Goal: Complete application form

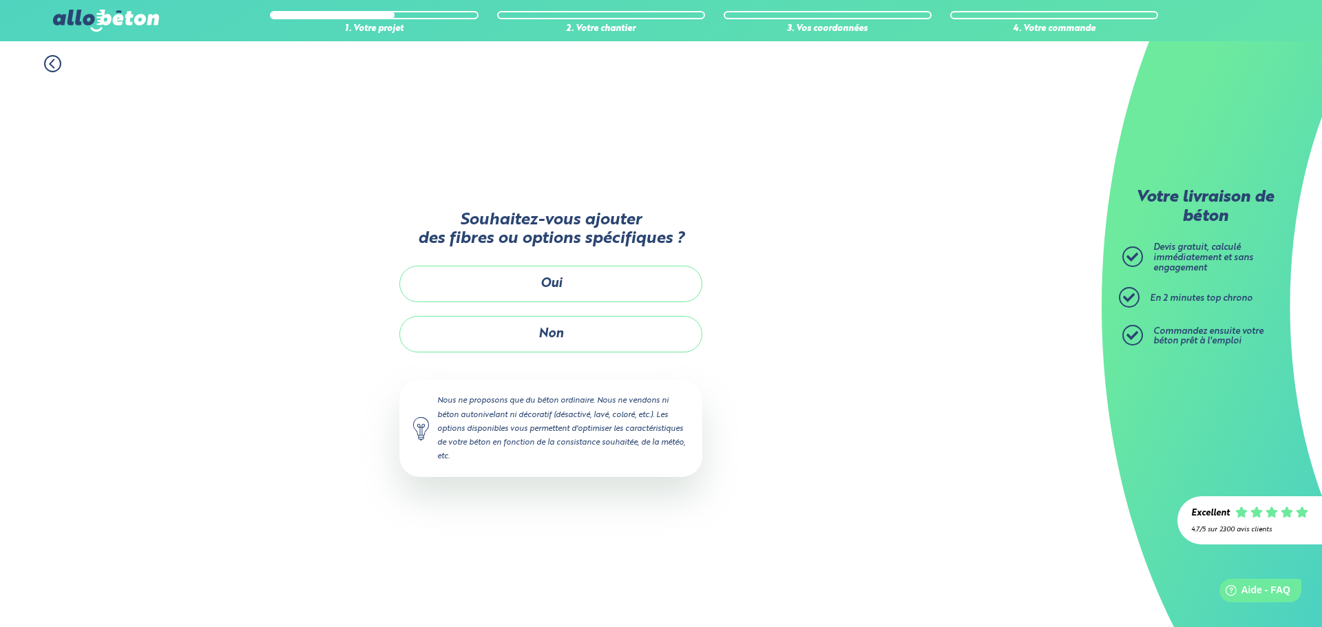
click at [543, 282] on button "Oui" at bounding box center [550, 284] width 303 height 36
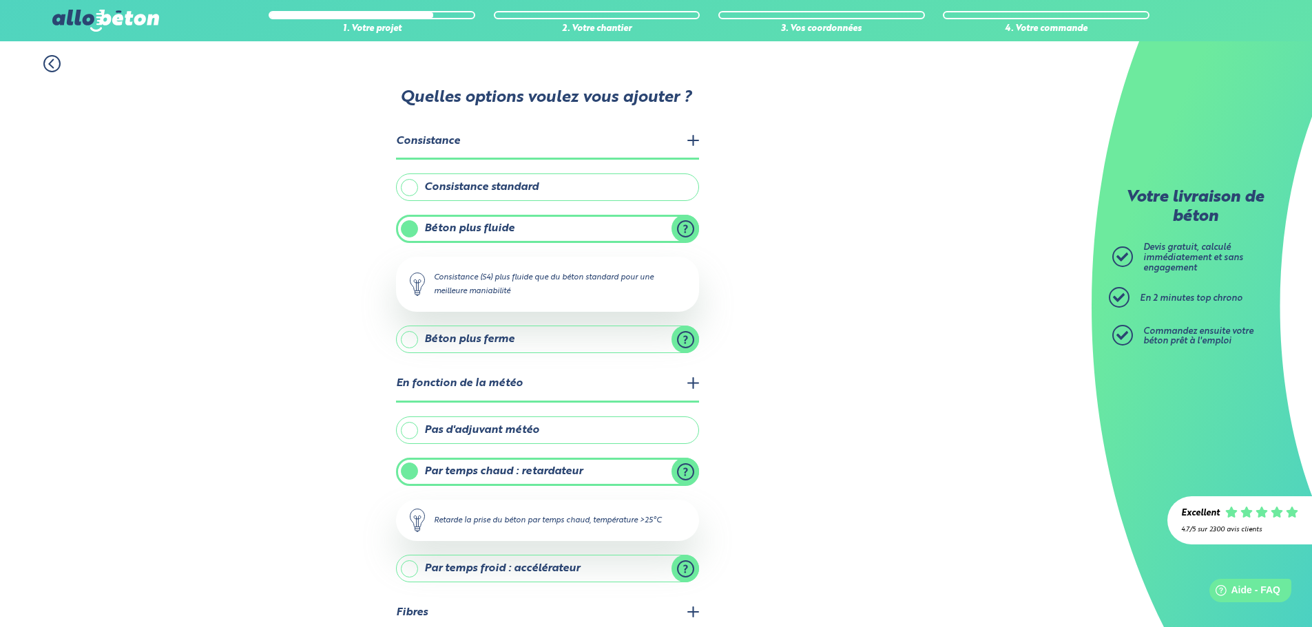
click at [540, 191] on label "Consistance standard" at bounding box center [547, 187] width 303 height 28
click at [0, 0] on input "Consistance standard" at bounding box center [0, 0] width 0 height 0
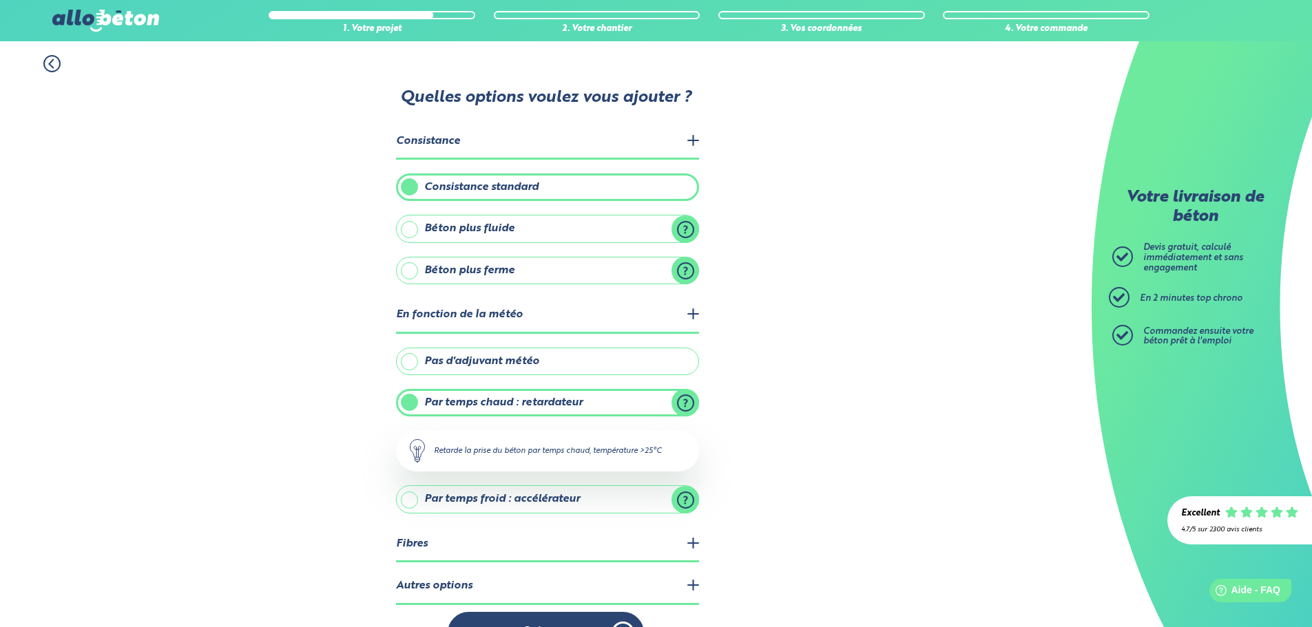
click at [540, 191] on label "Consistance standard" at bounding box center [547, 187] width 303 height 28
click at [0, 0] on input "Consistance standard" at bounding box center [0, 0] width 0 height 0
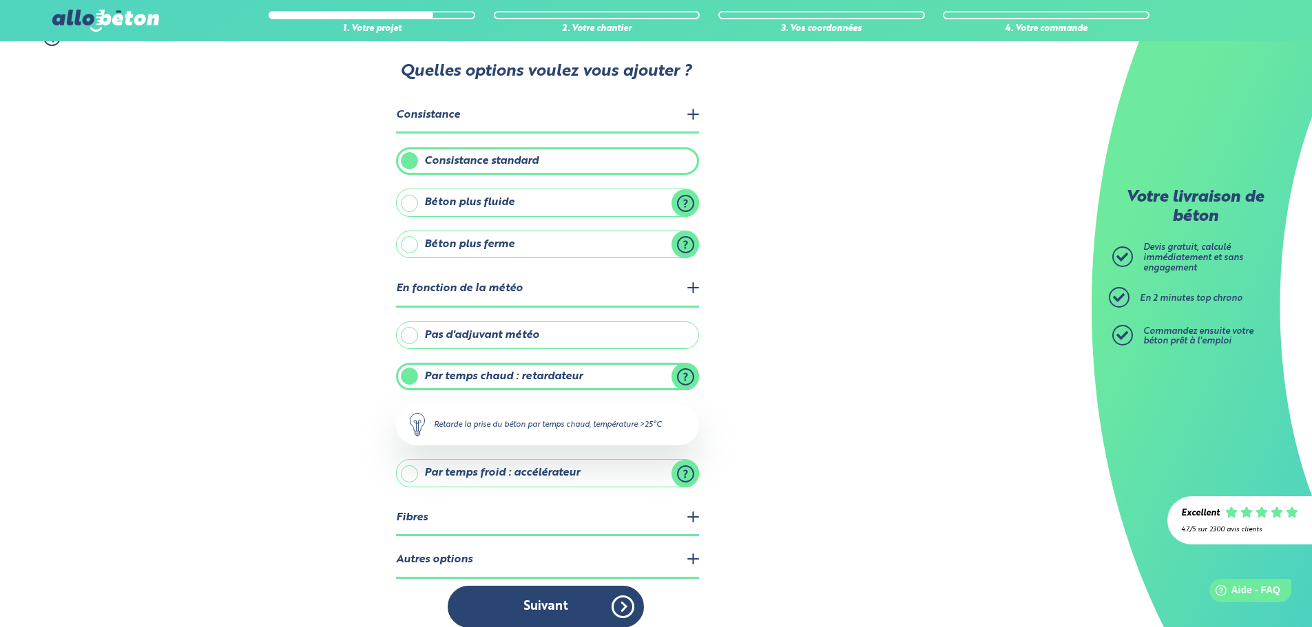
scroll to position [41, 0]
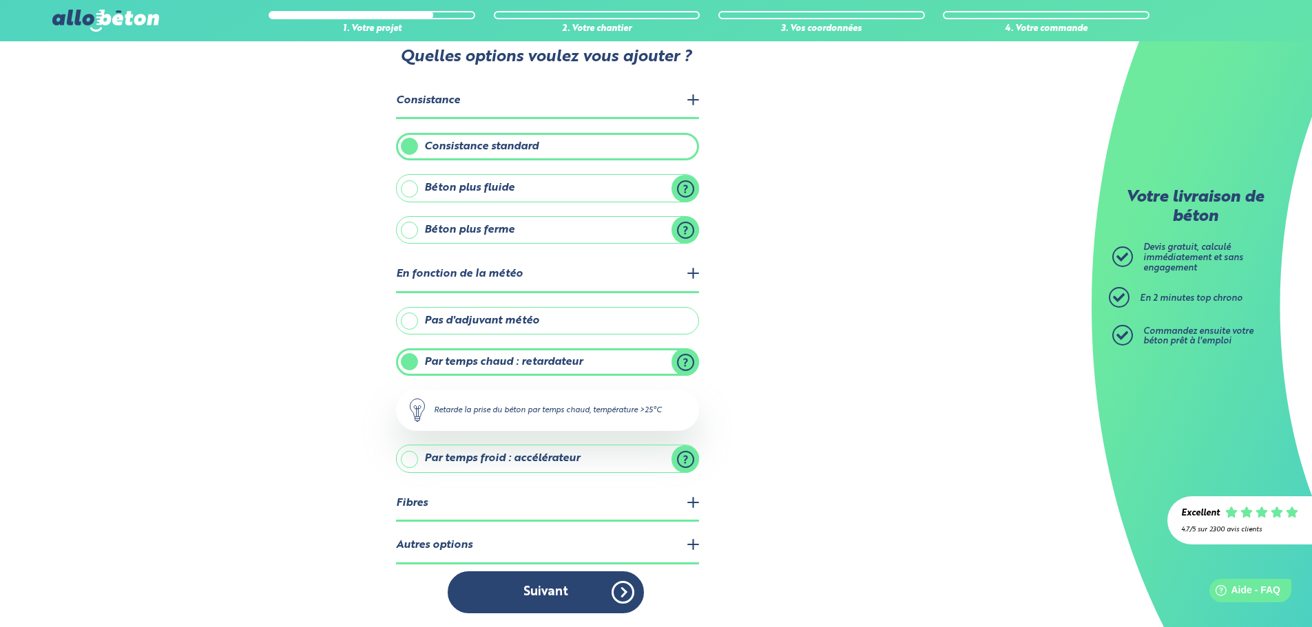
click at [517, 323] on label "Pas d'adjuvant météo" at bounding box center [547, 321] width 303 height 28
click at [0, 0] on input "Pas d'adjuvant météo" at bounding box center [0, 0] width 0 height 0
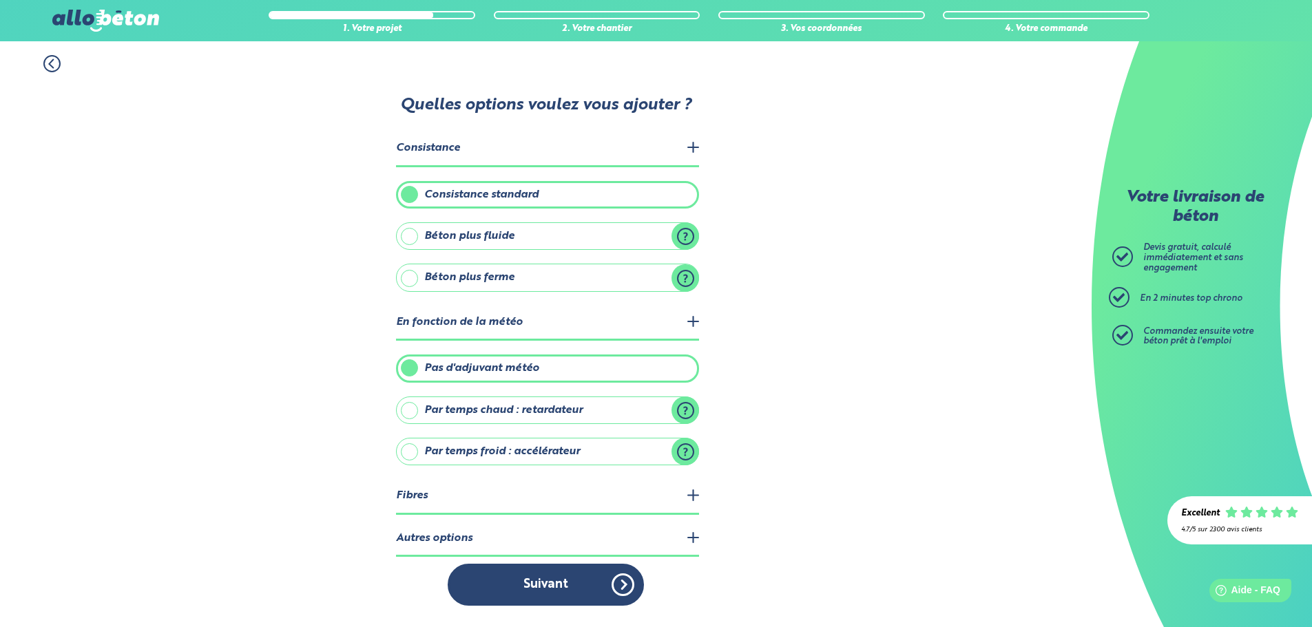
scroll to position [0, 0]
click at [519, 499] on legend "Fibres" at bounding box center [552, 496] width 303 height 35
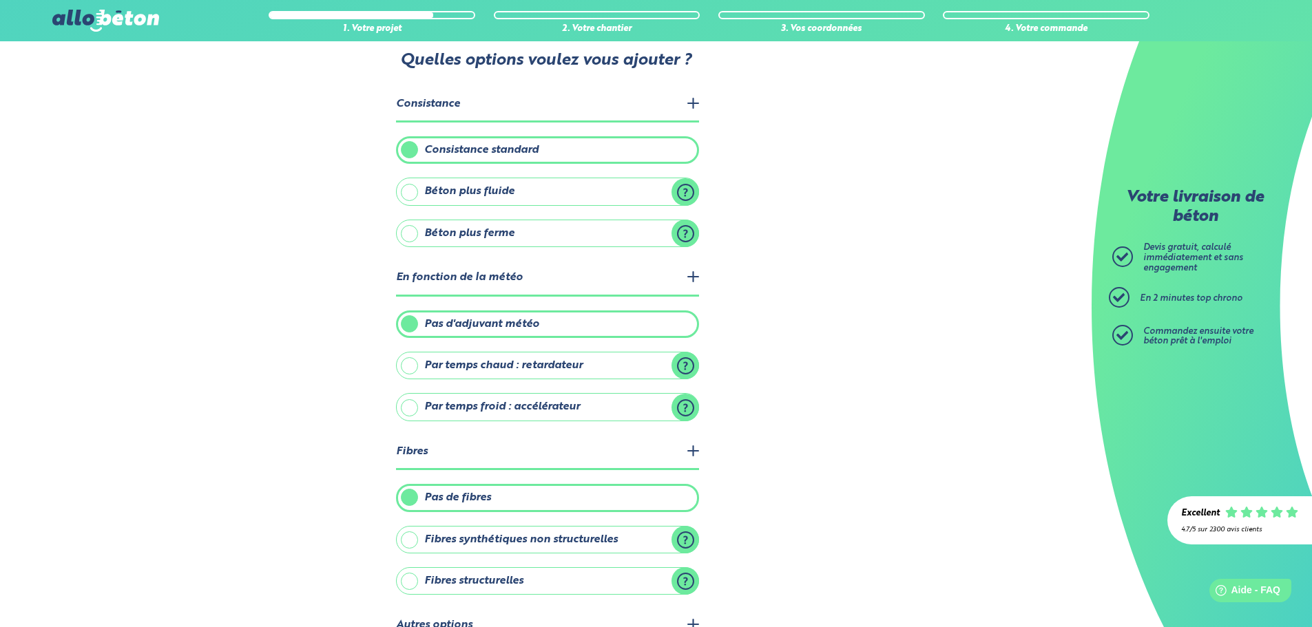
scroll to position [117, 0]
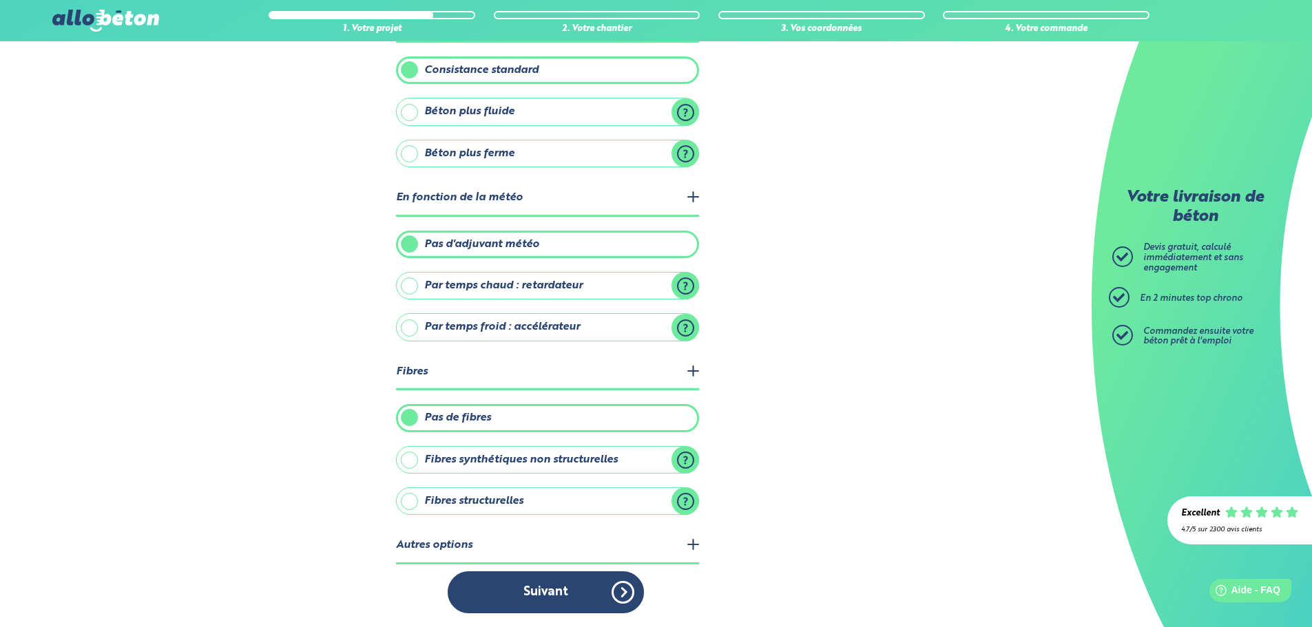
click at [494, 501] on label "Fibres structurelles" at bounding box center [547, 501] width 303 height 28
click at [0, 0] on input "Fibres structurelles" at bounding box center [0, 0] width 0 height 0
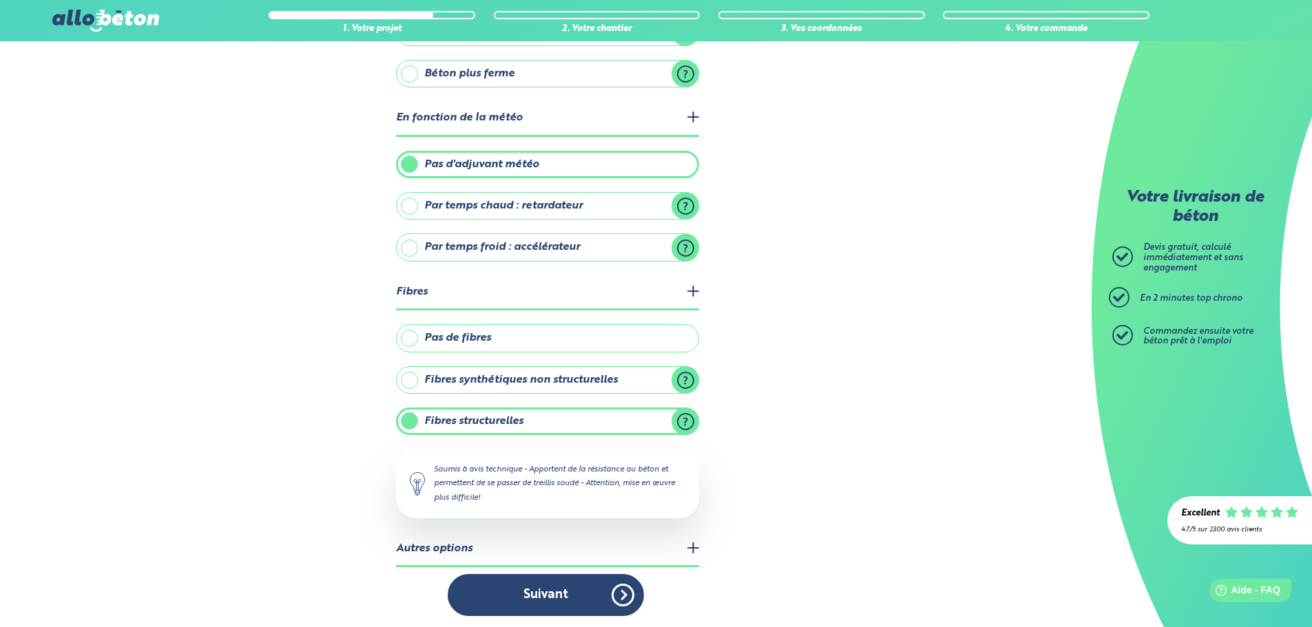
scroll to position [200, 0]
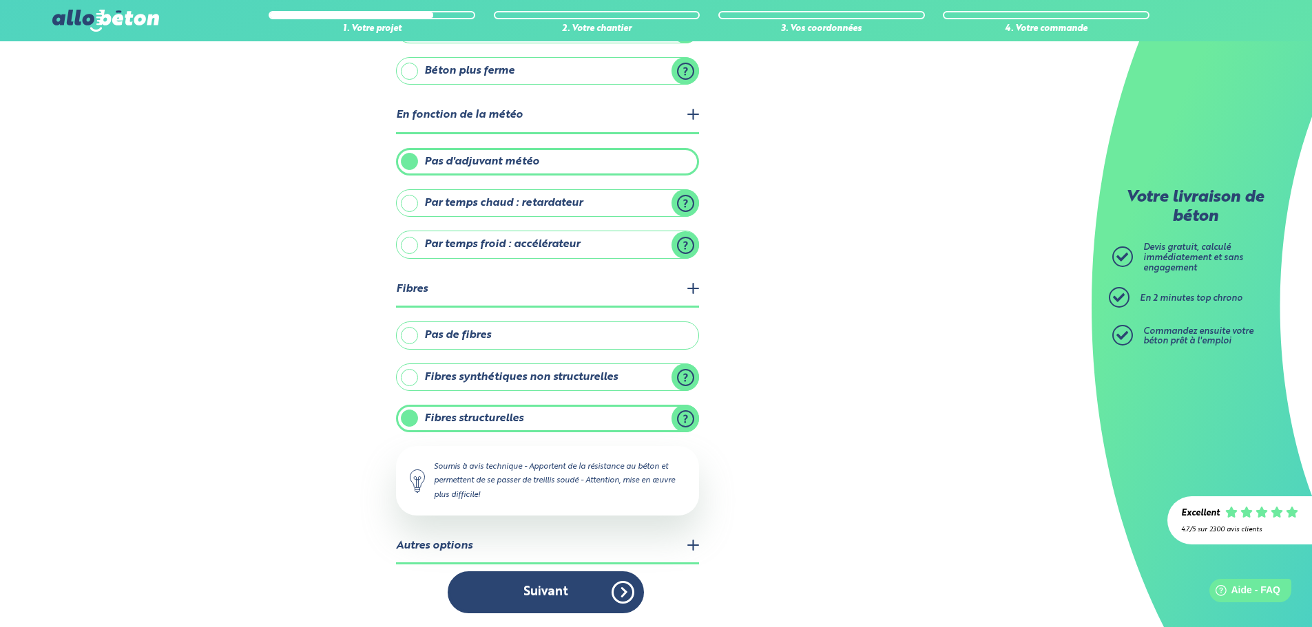
click at [476, 549] on legend "Autres options" at bounding box center [547, 546] width 303 height 35
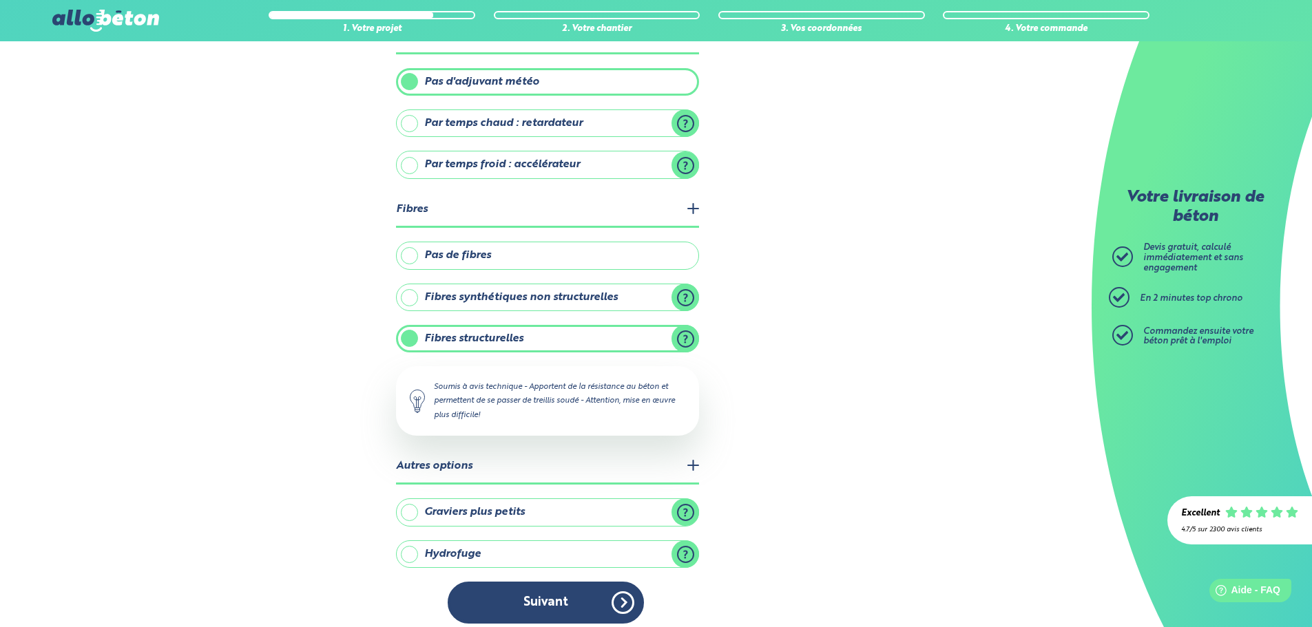
scroll to position [290, 0]
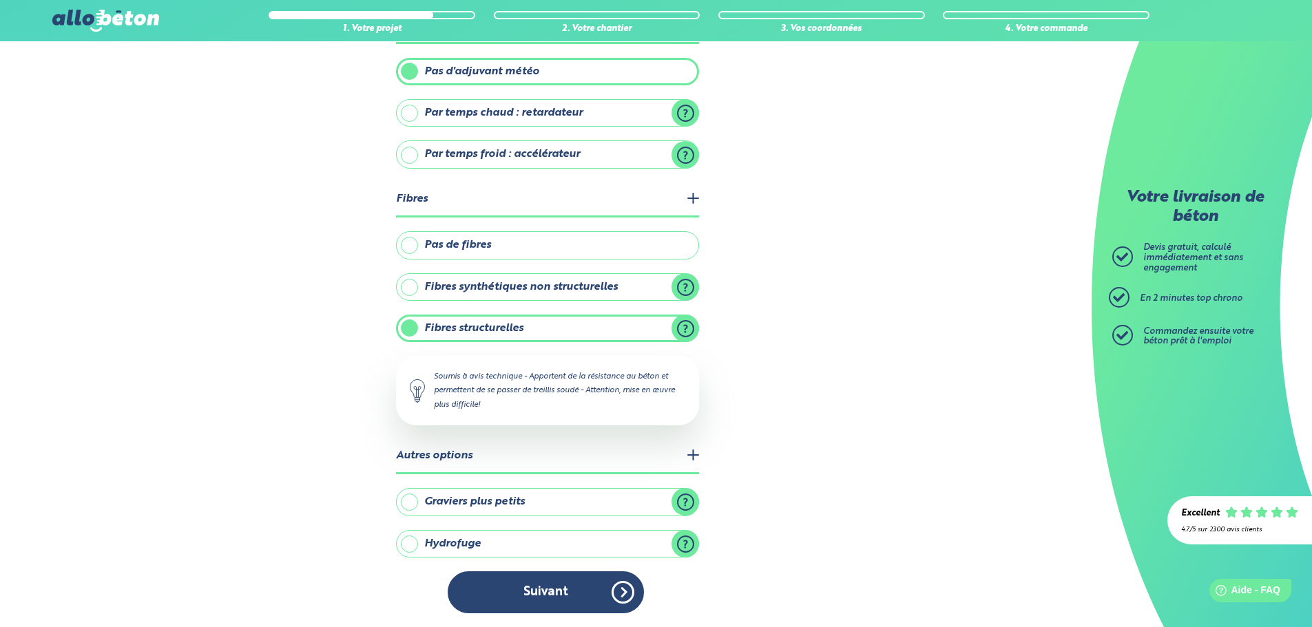
click at [493, 543] on label "Hydrofuge" at bounding box center [547, 544] width 303 height 28
click at [0, 0] on input "Hydrofuge" at bounding box center [0, 0] width 0 height 0
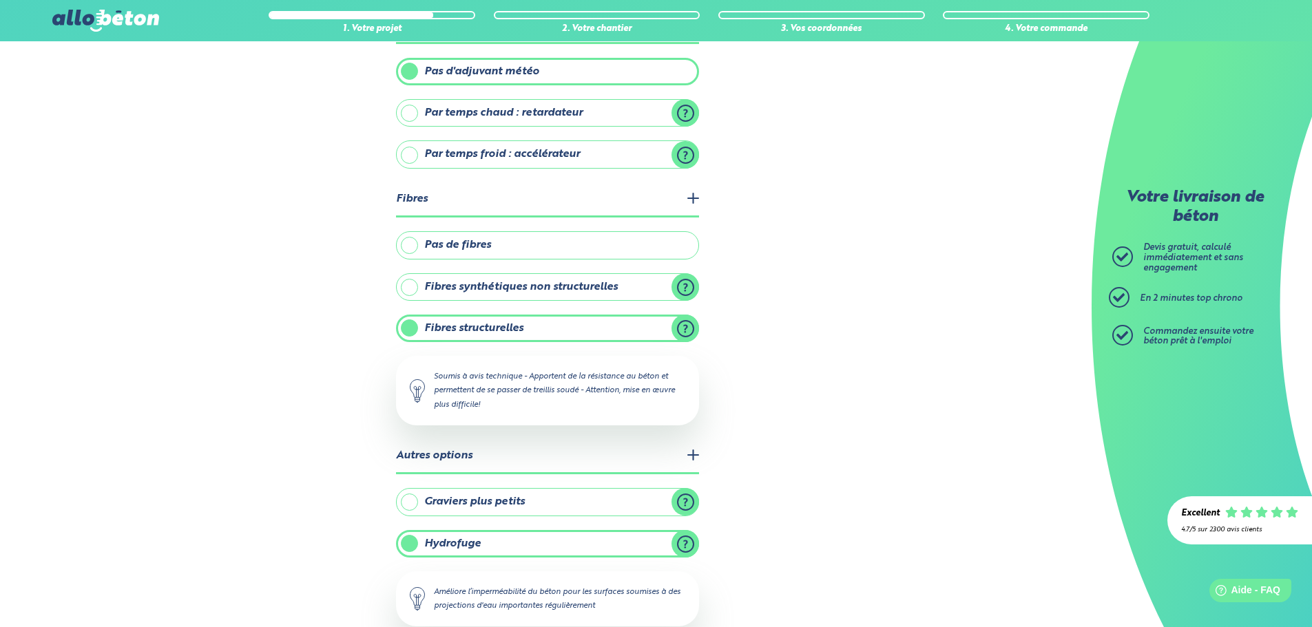
scroll to position [359, 0]
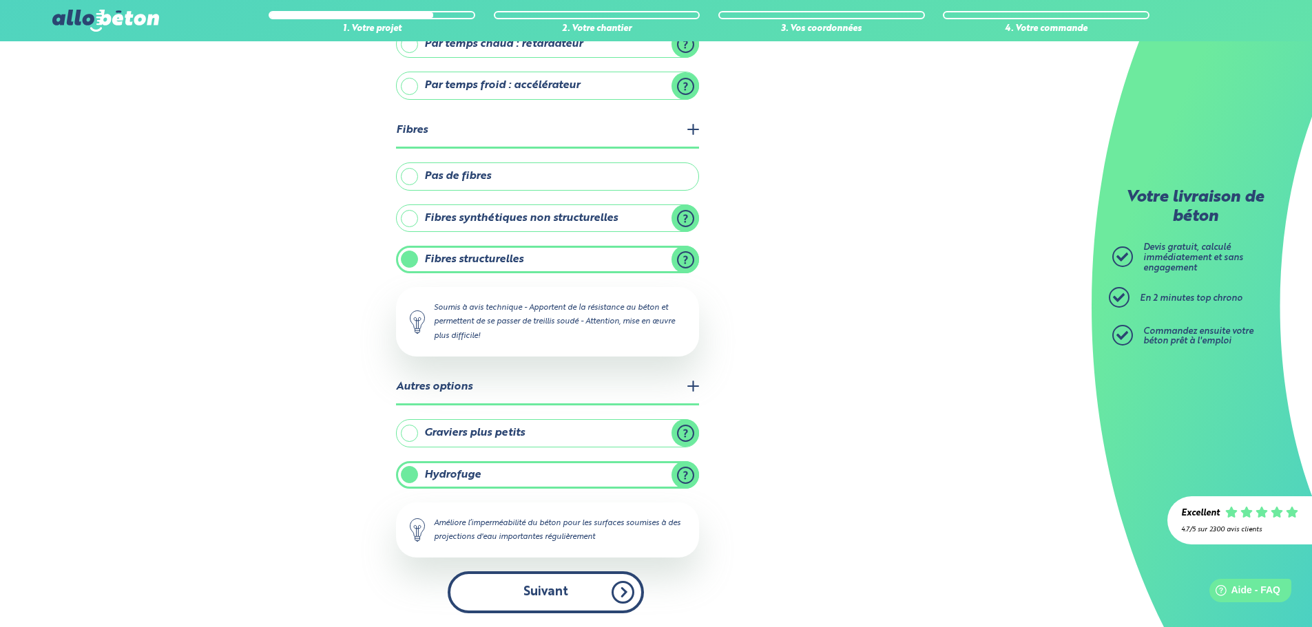
click at [548, 596] on button "Suivant" at bounding box center [546, 592] width 196 height 42
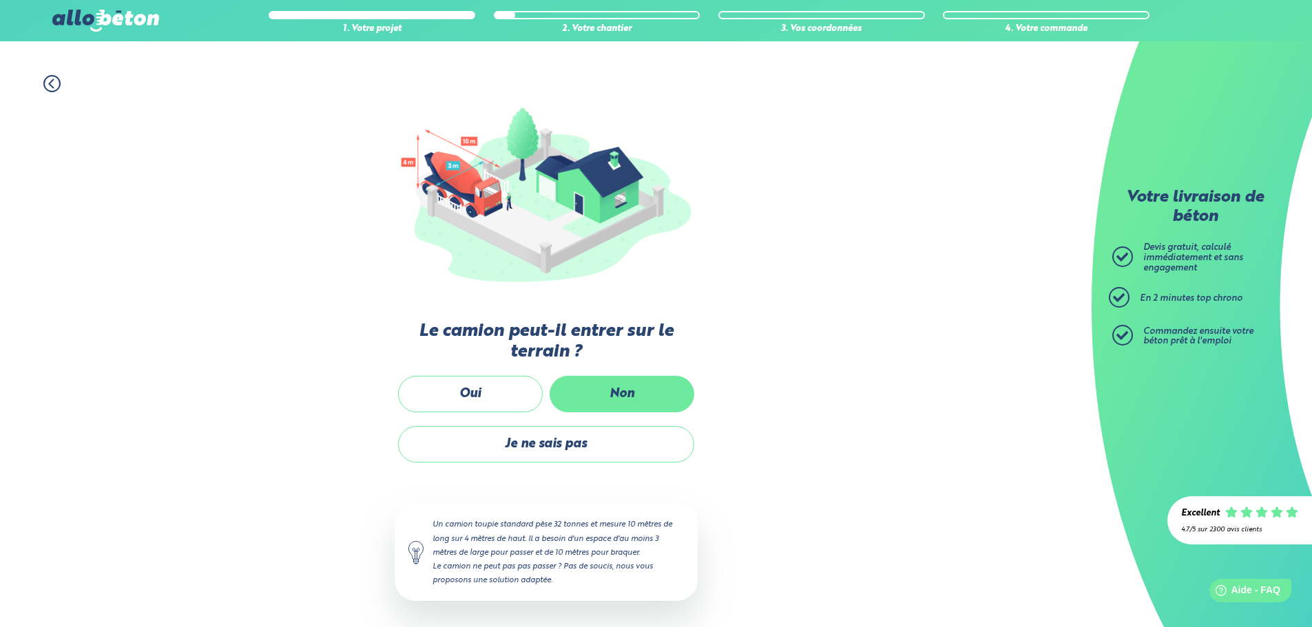
click at [606, 390] on label "Non" at bounding box center [621, 394] width 145 height 36
click at [0, 0] on input "Non" at bounding box center [0, 0] width 0 height 0
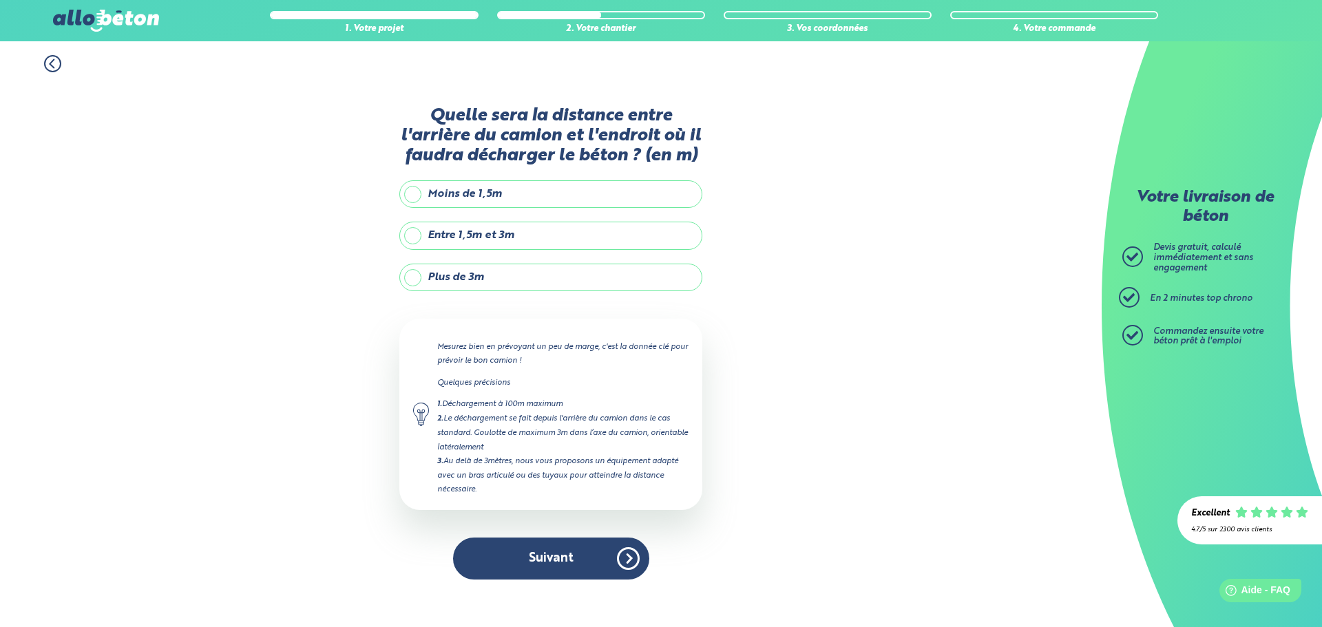
click at [492, 276] on label "Plus de 3m" at bounding box center [550, 278] width 303 height 28
click at [0, 0] on input "Plus de 3m" at bounding box center [0, 0] width 0 height 0
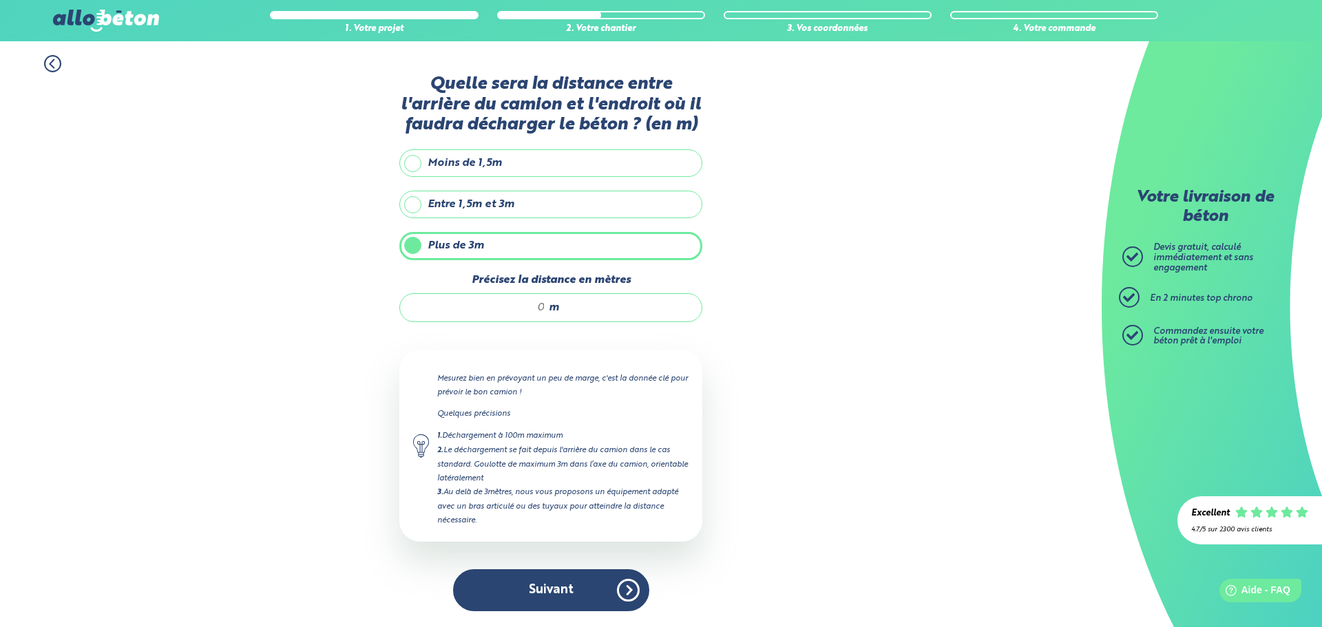
click at [543, 313] on input "Précisez la distance en mètres" at bounding box center [480, 308] width 132 height 14
type input "10"
click at [871, 366] on div "1. Votre projet 2. Votre chantier 3. Vos coordonnées 4. Votre commande Quelle s…" at bounding box center [551, 334] width 1102 height 586
click at [551, 589] on button "Suivant" at bounding box center [551, 590] width 196 height 42
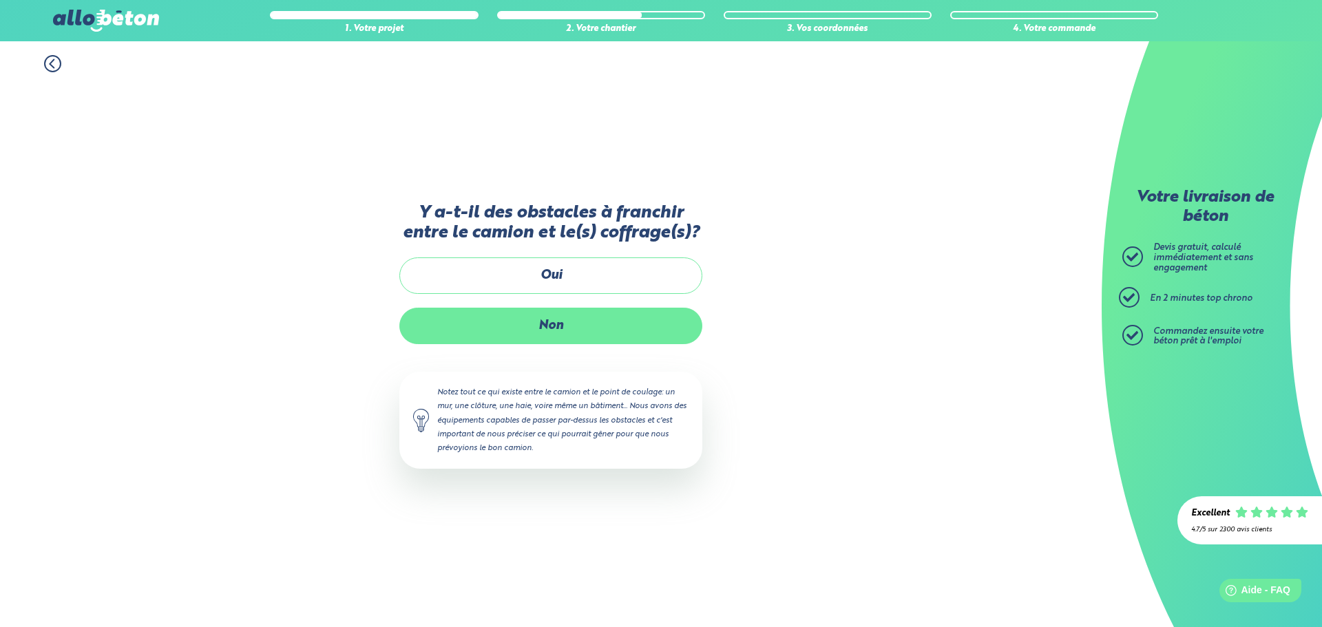
click at [558, 325] on label "Non" at bounding box center [550, 326] width 303 height 36
click at [0, 0] on input "Non" at bounding box center [0, 0] width 0 height 0
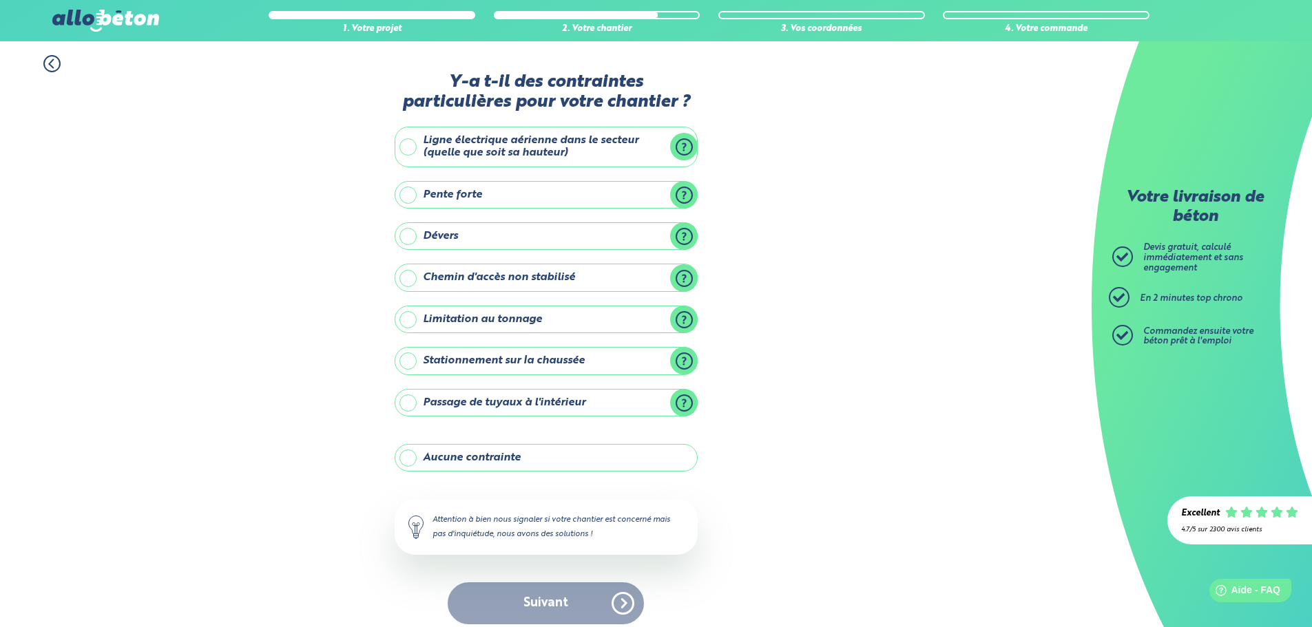
click at [505, 150] on label "Ligne électrique aérienne dans le secteur (quelle que soit sa hauteur)" at bounding box center [546, 147] width 303 height 41
click at [0, 0] on input "Ligne électrique aérienne dans le secteur (quelle que soit sa hauteur)" at bounding box center [0, 0] width 0 height 0
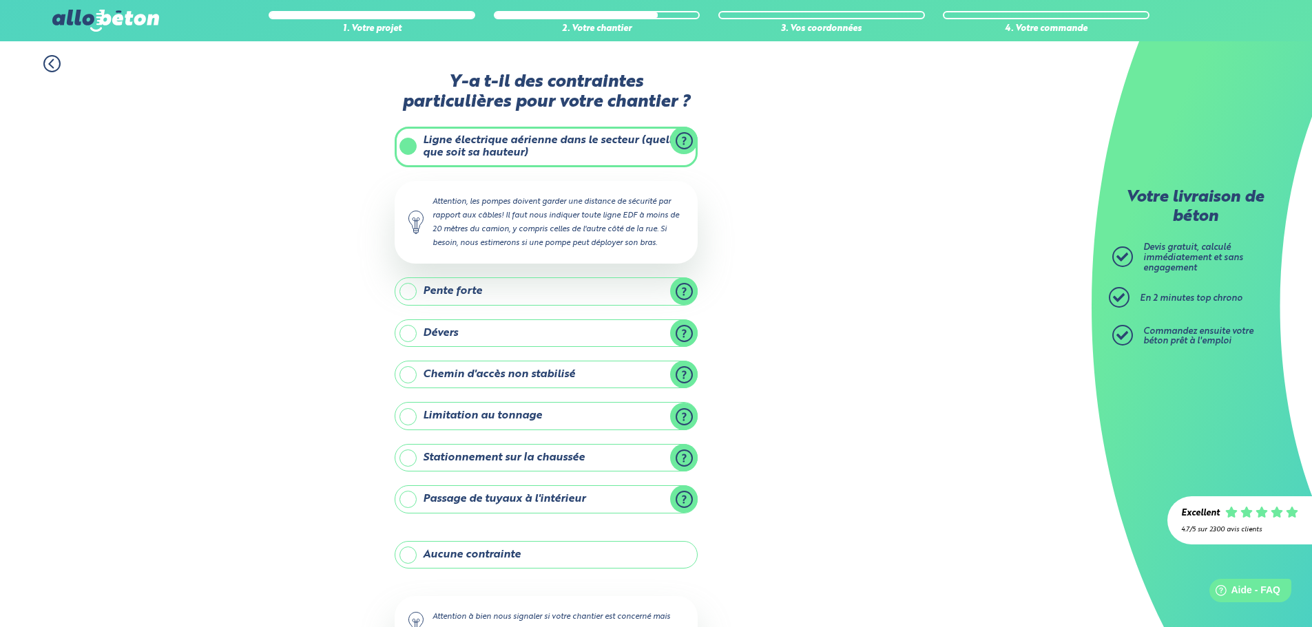
click at [476, 148] on label "Ligne électrique aérienne dans le secteur (quelle que soit sa hauteur)" at bounding box center [546, 147] width 303 height 41
click at [0, 0] on input "Ligne électrique aérienne dans le secteur (quelle que soit sa hauteur)" at bounding box center [0, 0] width 0 height 0
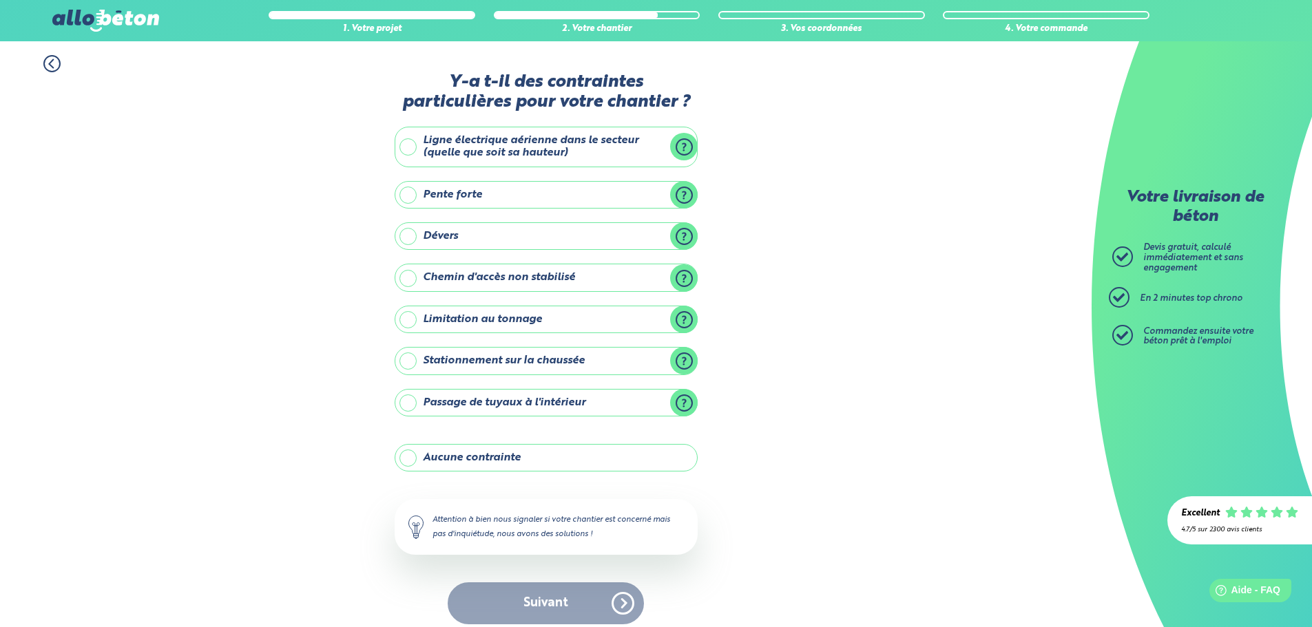
click at [473, 277] on label "Chemin d'accès non stabilisé" at bounding box center [546, 278] width 303 height 28
click at [0, 0] on input "Chemin d'accès non stabilisé" at bounding box center [0, 0] width 0 height 0
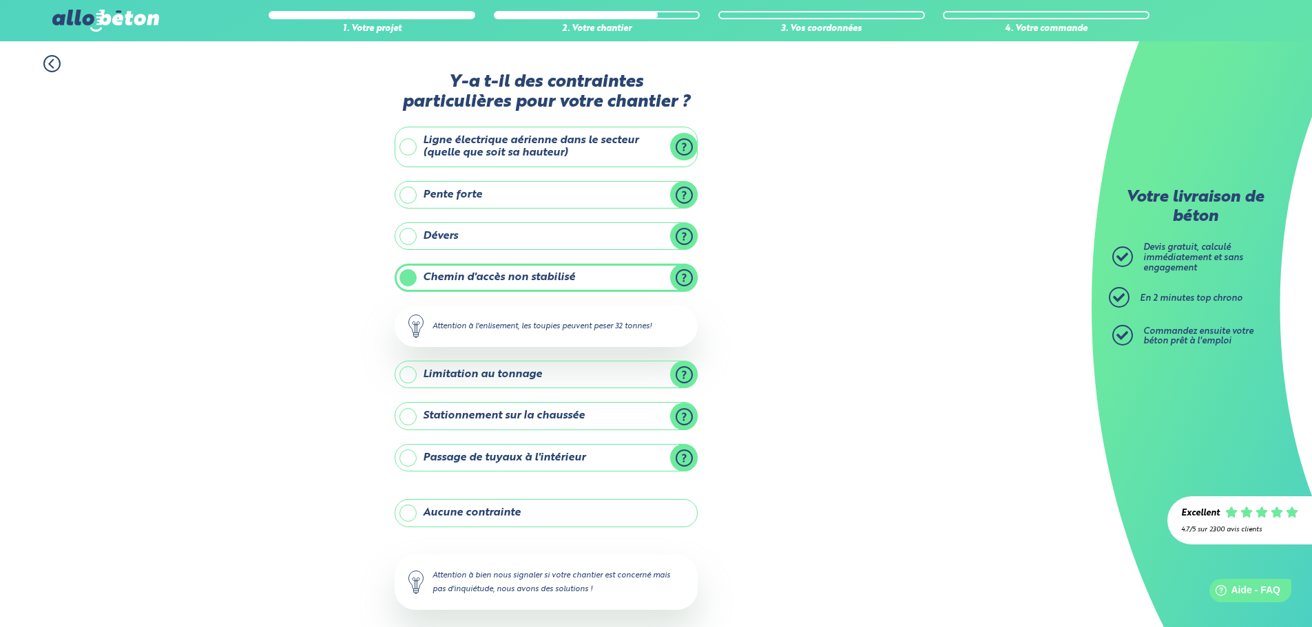
click at [475, 276] on label "Chemin d'accès non stabilisé" at bounding box center [546, 278] width 303 height 28
click at [0, 0] on input "Chemin d'accès non stabilisé" at bounding box center [0, 0] width 0 height 0
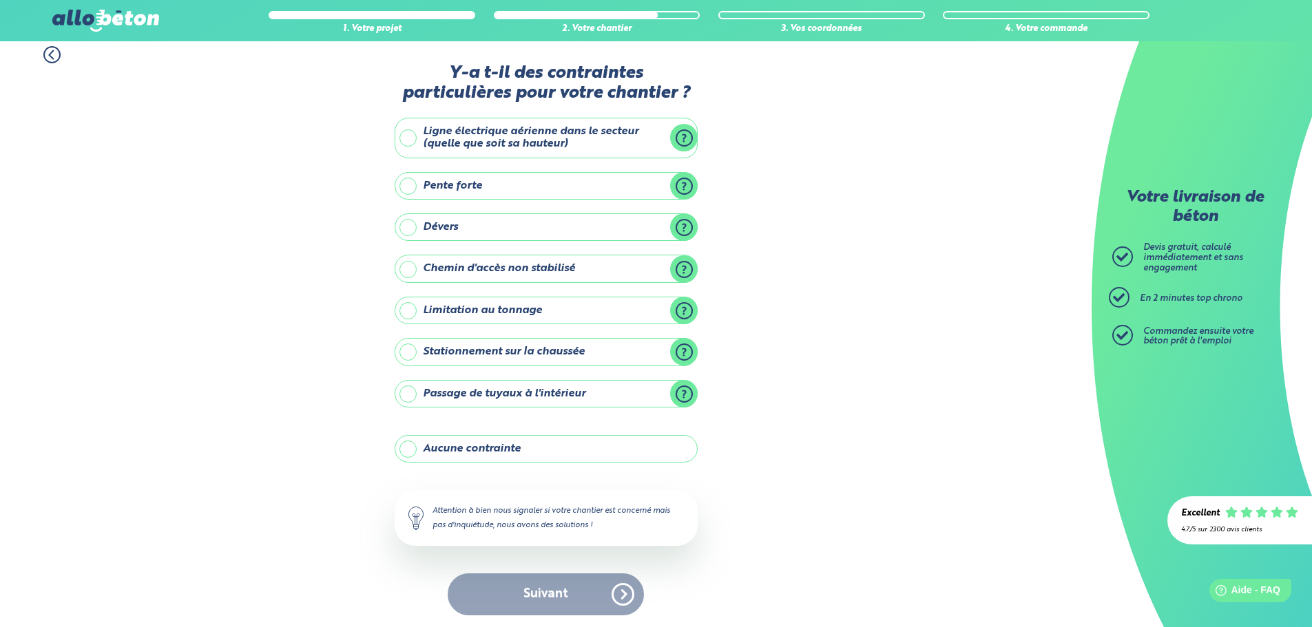
scroll to position [11, 0]
click at [475, 442] on label "Aucune contrainte" at bounding box center [546, 447] width 303 height 28
click at [0, 0] on input "Aucune contrainte" at bounding box center [0, 0] width 0 height 0
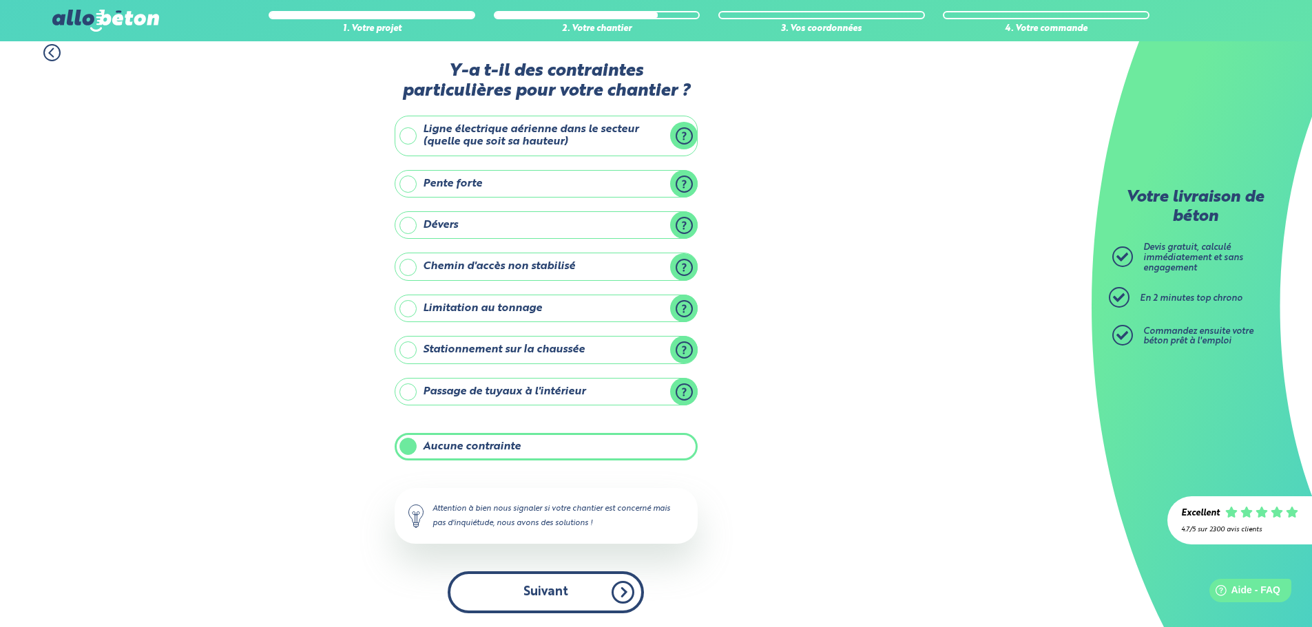
click at [544, 596] on button "Suivant" at bounding box center [546, 592] width 196 height 42
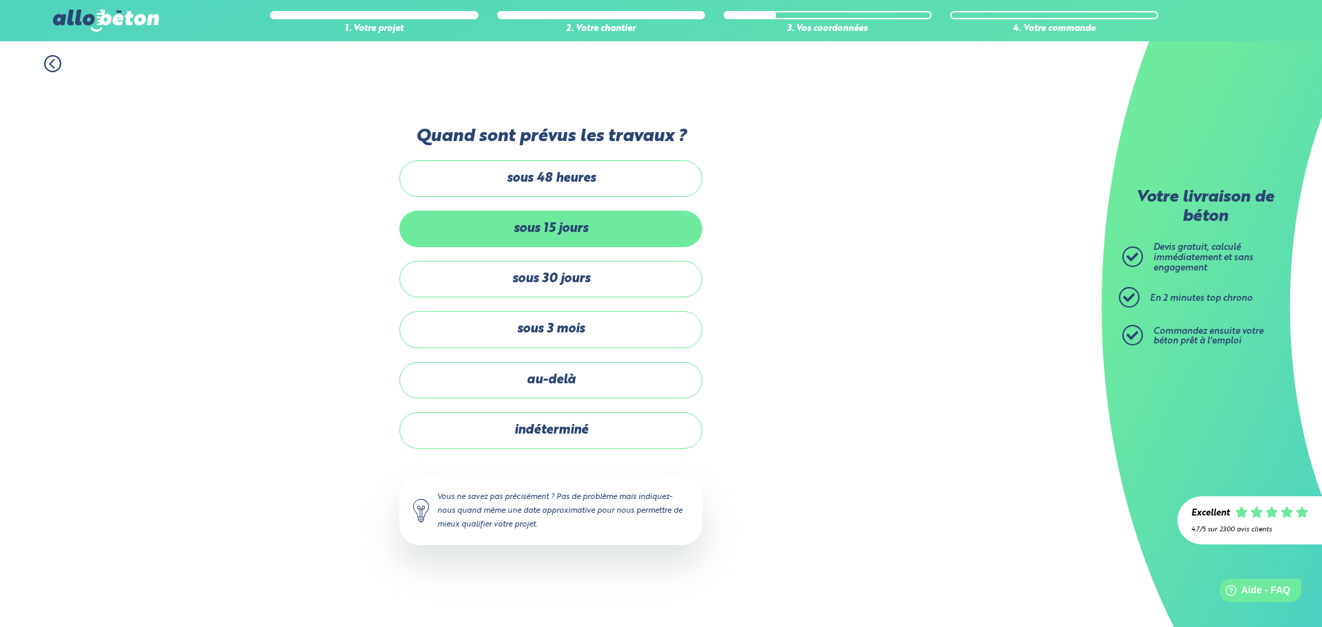
click at [602, 230] on label "sous 15 jours" at bounding box center [550, 229] width 303 height 36
click at [0, 0] on input "sous 15 jours" at bounding box center [0, 0] width 0 height 0
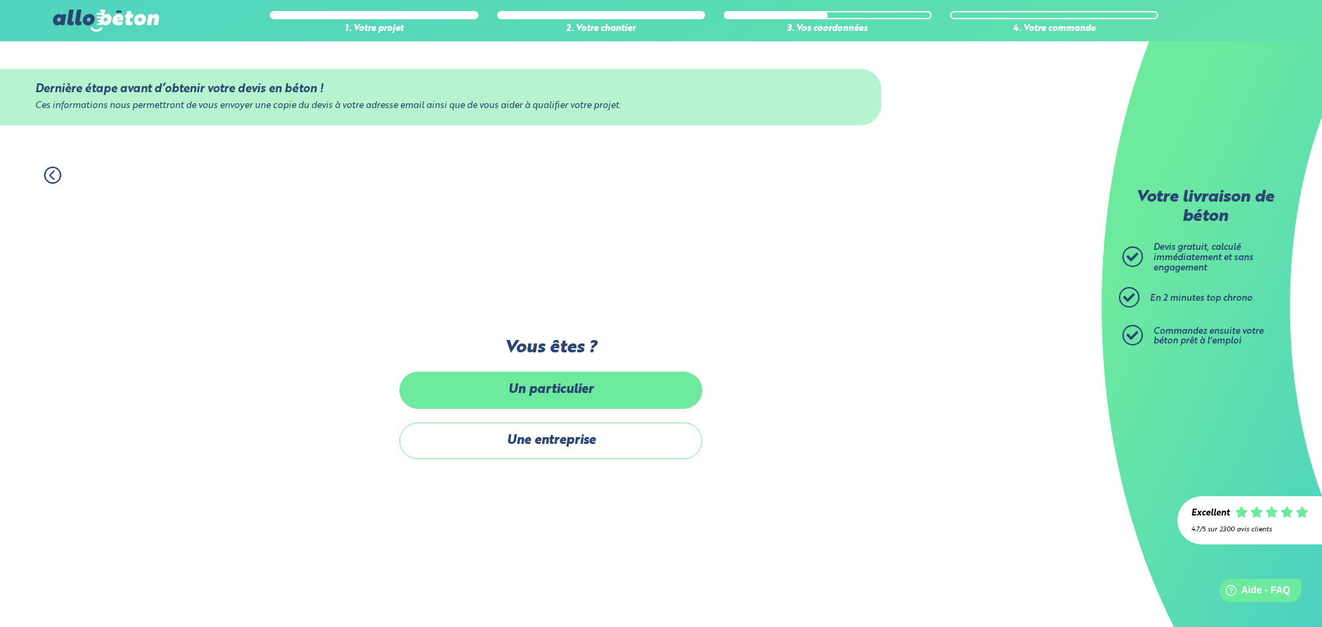
click at [580, 383] on label "Un particulier" at bounding box center [550, 390] width 303 height 36
click at [0, 0] on input "Un particulier" at bounding box center [0, 0] width 0 height 0
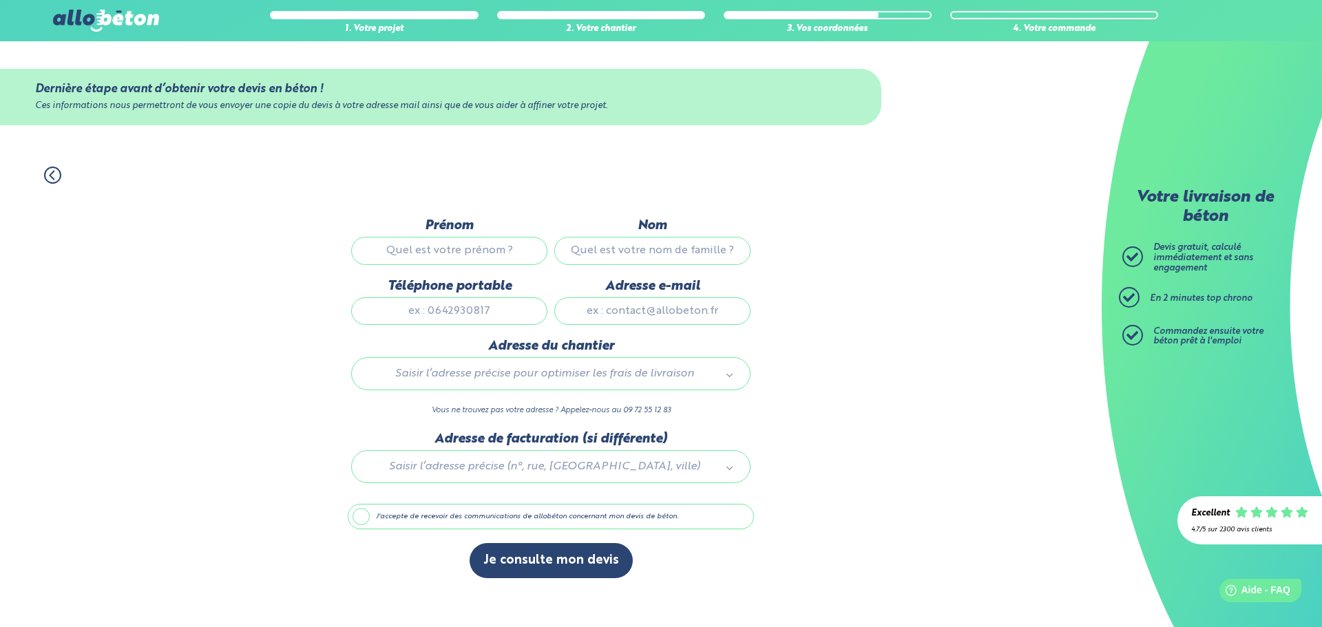
click at [467, 252] on input "Prénom" at bounding box center [449, 251] width 196 height 28
type input "benoit"
type input "buffry"
type input "0676136475"
type input "benoit.buffry@gmail.com"
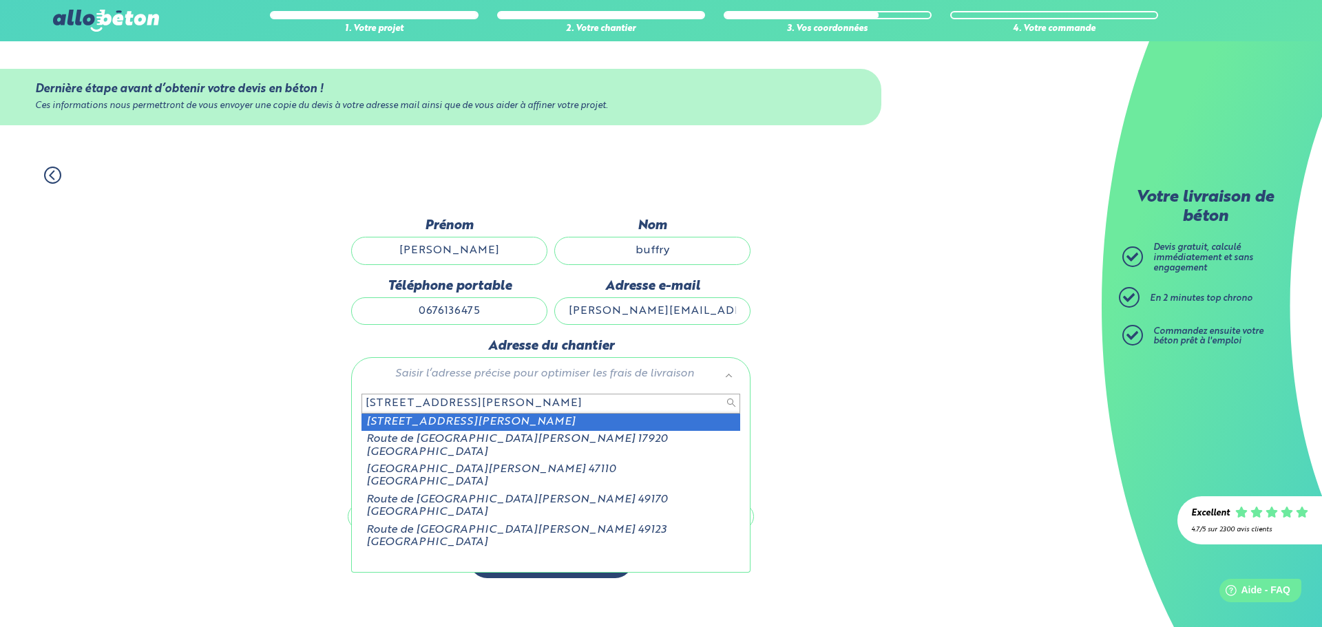
type input "1601 route de saint augustin"
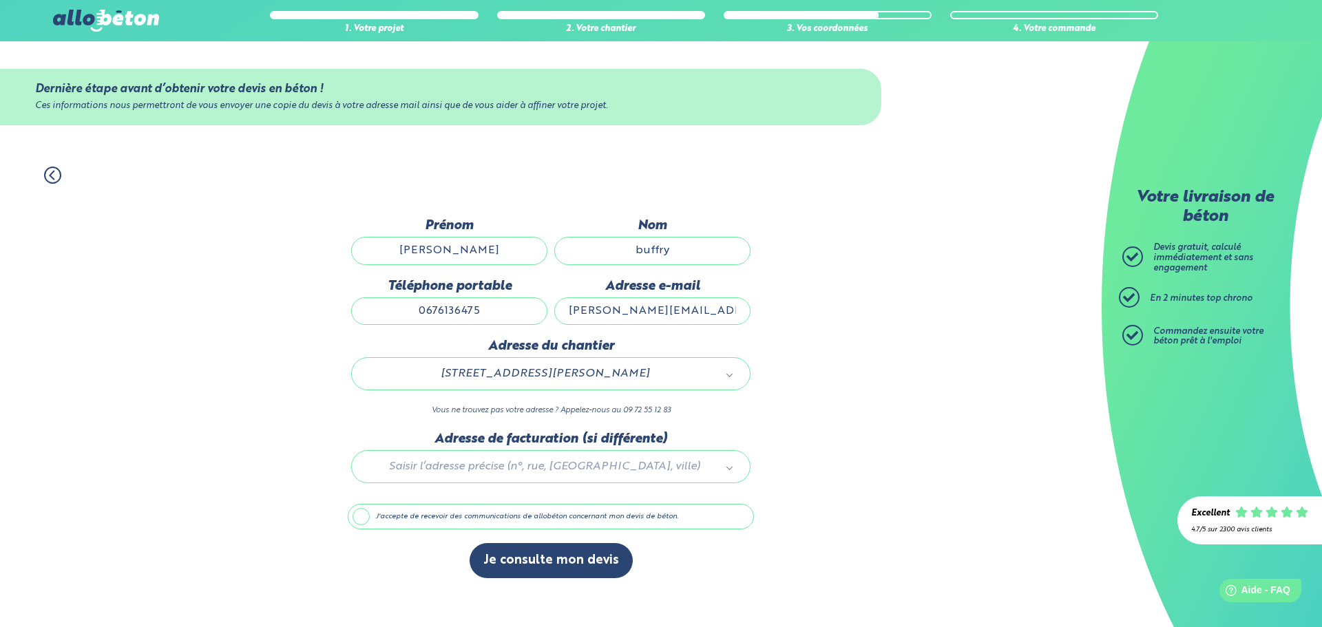
click at [608, 463] on div at bounding box center [551, 464] width 406 height 65
click at [501, 520] on label "J'accepte de recevoir des communications de allobéton concernant mon devis de b…" at bounding box center [551, 517] width 406 height 26
click at [0, 0] on input "J'accepte de recevoir des communications de allobéton concernant mon devis de b…" at bounding box center [0, 0] width 0 height 0
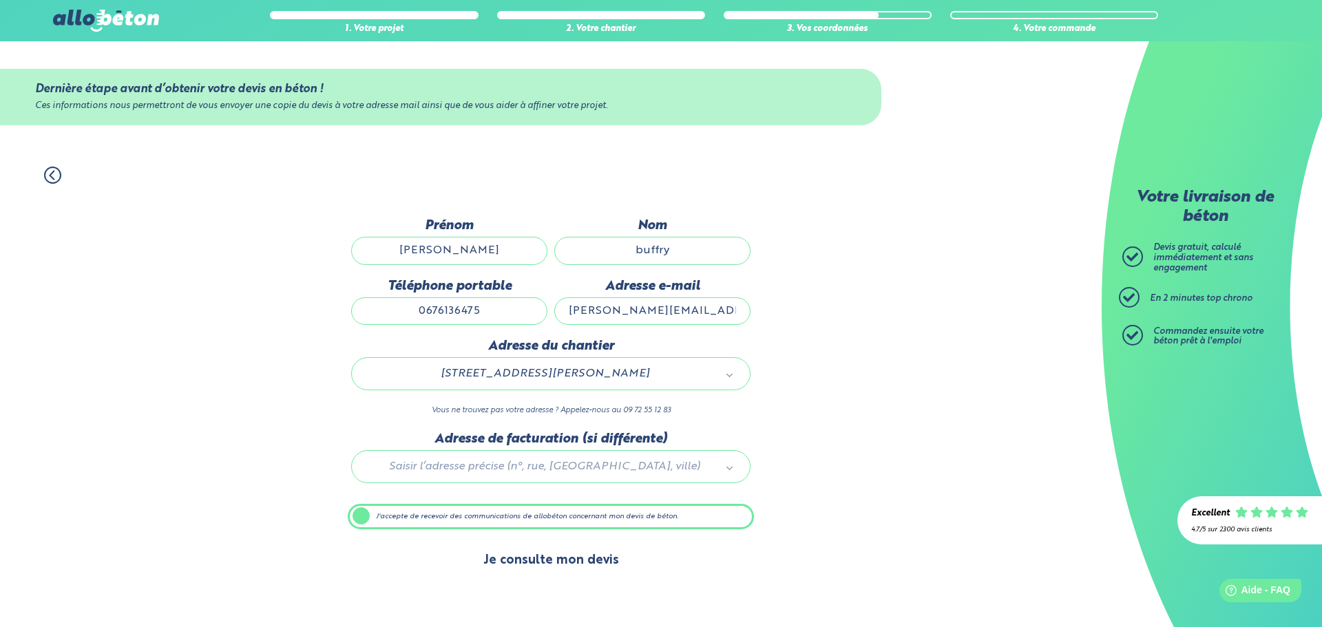
click at [542, 562] on button "Je consulte mon devis" at bounding box center [551, 560] width 163 height 35
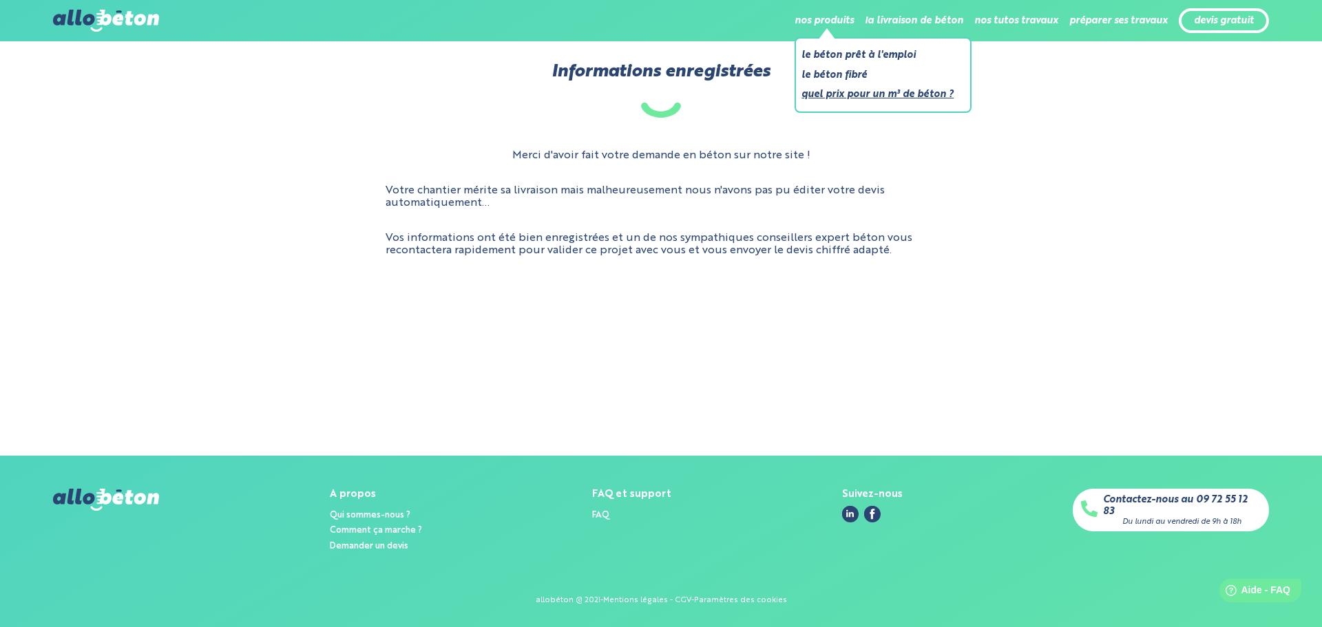
click at [840, 94] on link "Quel prix pour un m³ de béton ?" at bounding box center [877, 94] width 152 height 17
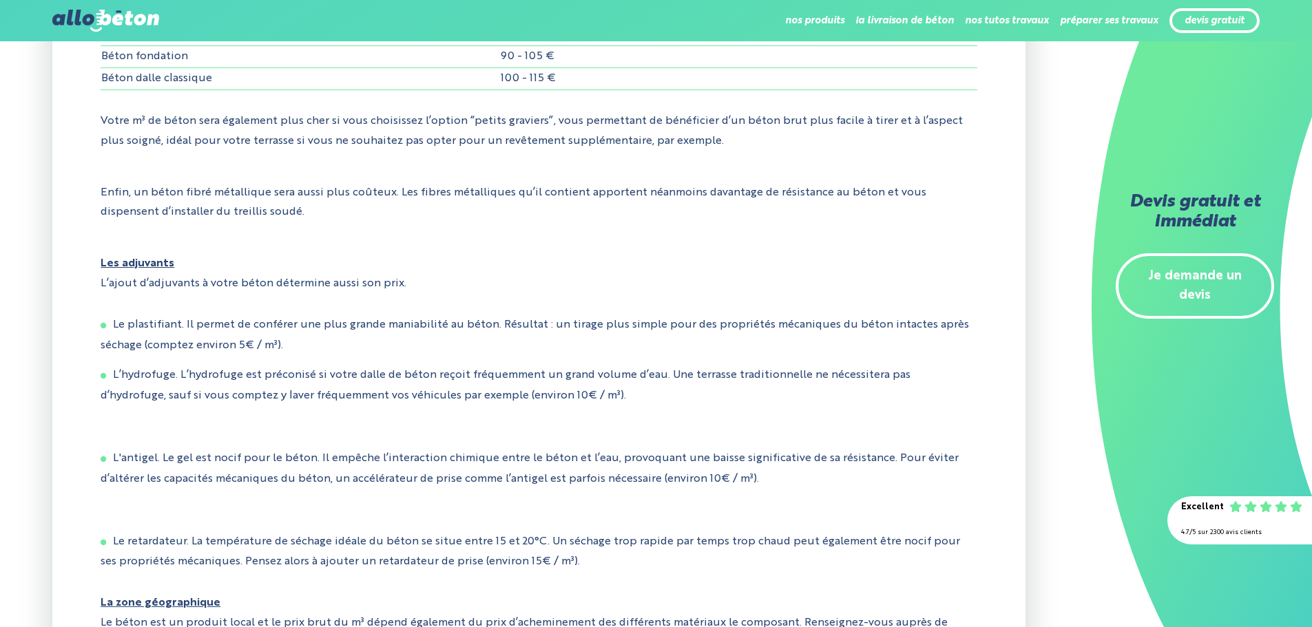
scroll to position [684, 0]
